Goal: Task Accomplishment & Management: Complete application form

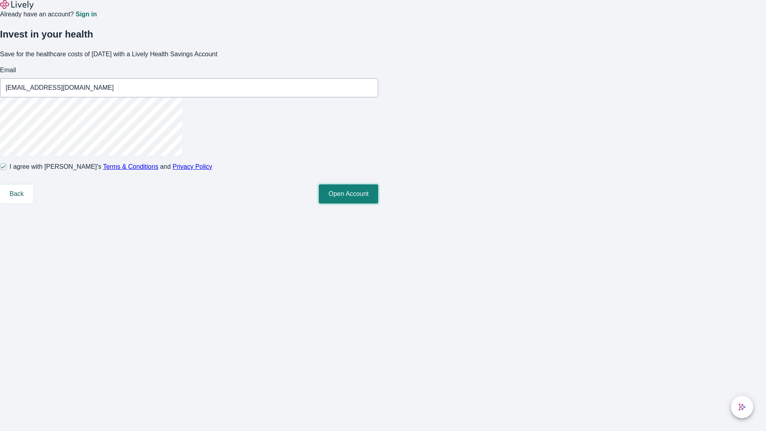
click at [378, 203] on button "Open Account" at bounding box center [348, 193] width 59 height 19
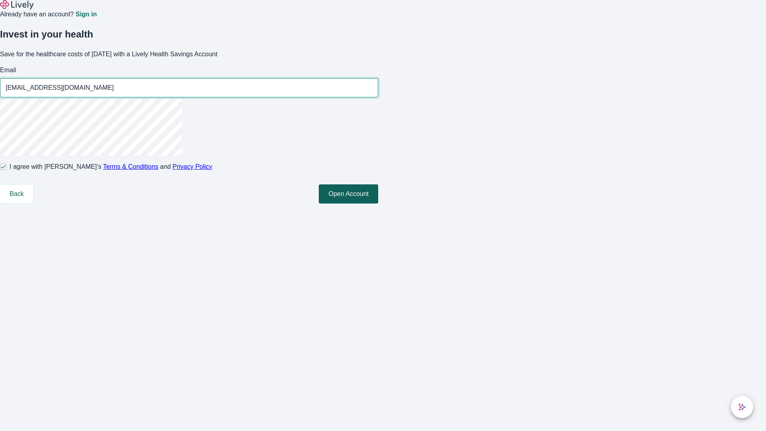
type input "[EMAIL_ADDRESS][DOMAIN_NAME]"
click at [6, 170] on input "I agree with Lively’s Terms & Conditions and Privacy Policy" at bounding box center [3, 167] width 6 height 6
checkbox input "false"
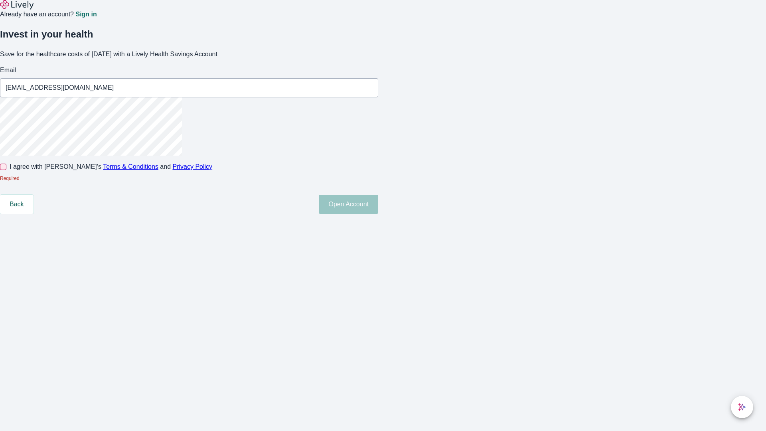
type input "[EMAIL_ADDRESS][DOMAIN_NAME]"
click at [6, 170] on input "I agree with Lively’s Terms & Conditions and Privacy Policy" at bounding box center [3, 167] width 6 height 6
checkbox input "true"
click at [378, 203] on button "Open Account" at bounding box center [348, 193] width 59 height 19
